Goal: Check status: Check status

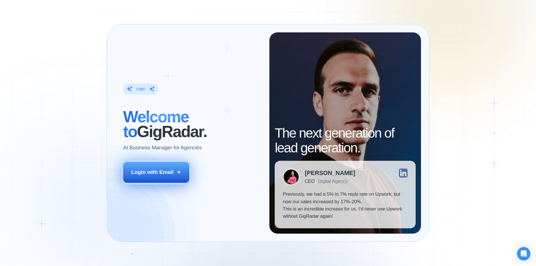
click at [165, 171] on div "Login with Email" at bounding box center [152, 172] width 42 height 7
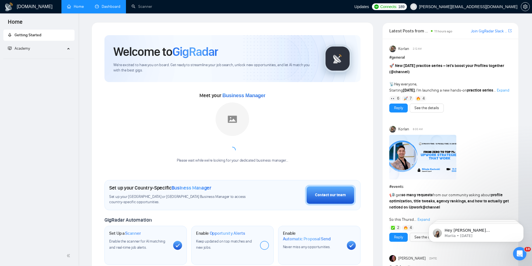
click at [105, 7] on link "Dashboard" at bounding box center [107, 6] width 25 height 5
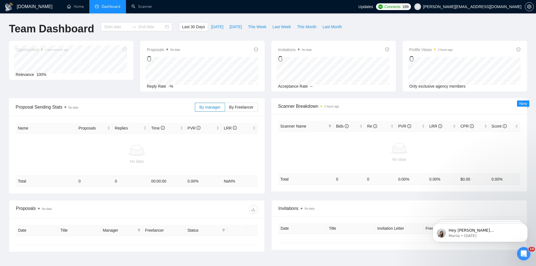
type input "[DATE]"
